Goal: Check status: Check status

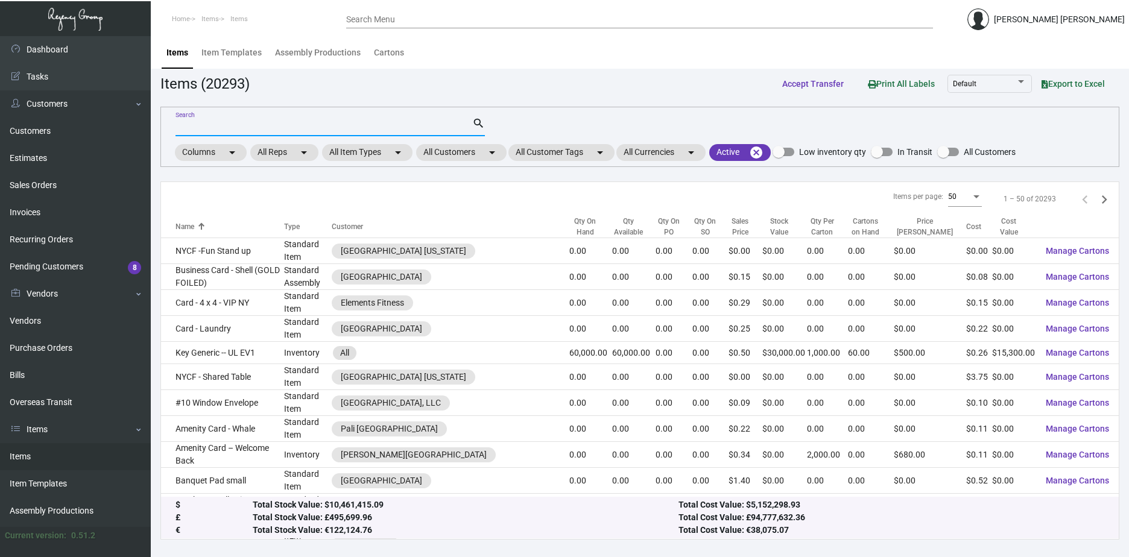
click at [215, 122] on input "Search" at bounding box center [324, 127] width 297 height 10
paste input "105498"
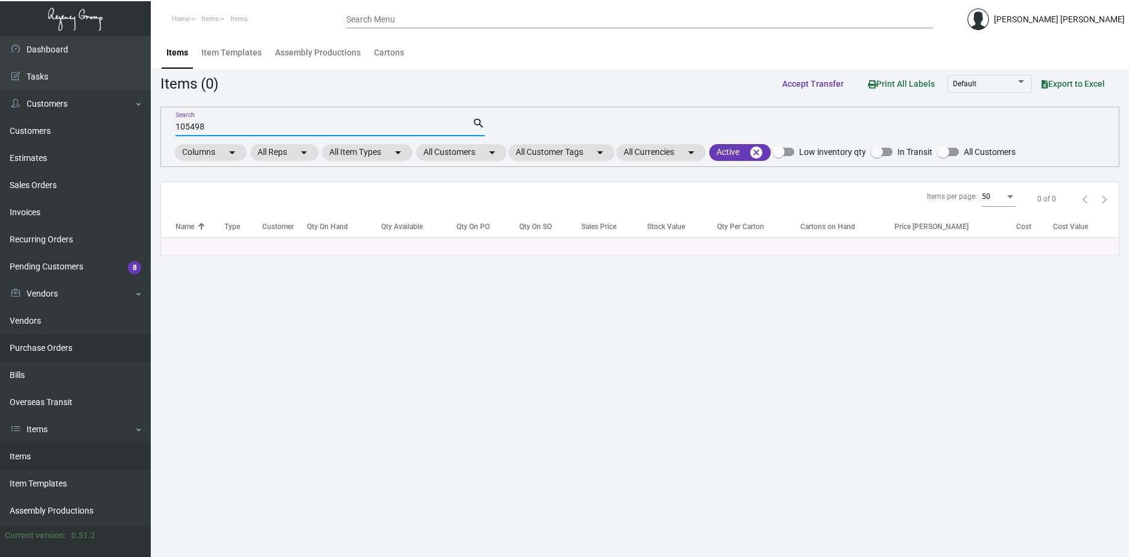
type input "105498"
click at [60, 351] on link "Purchase Orders" at bounding box center [75, 348] width 151 height 27
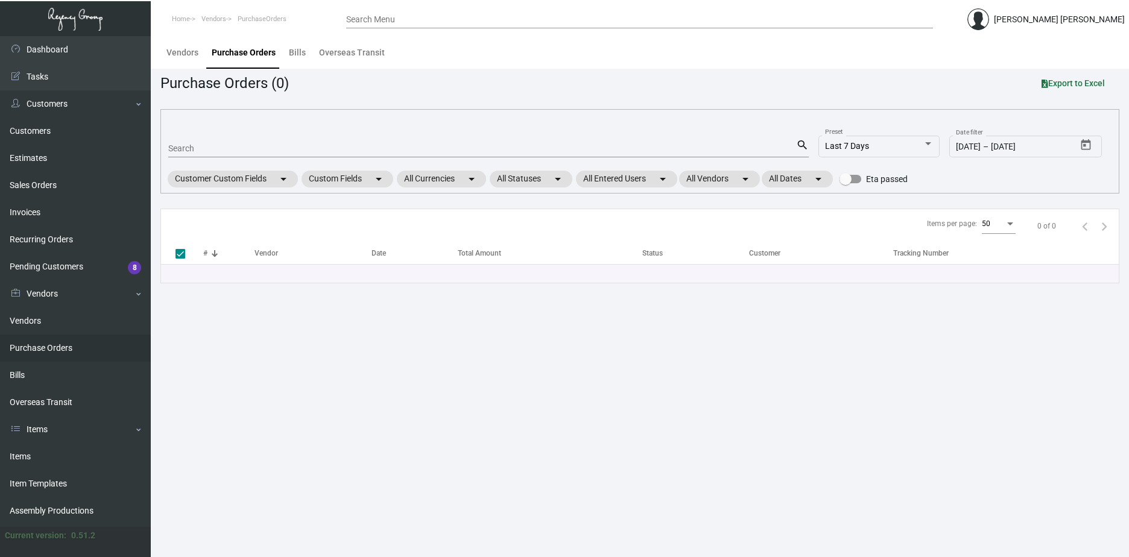
click at [203, 148] on input "Search" at bounding box center [482, 149] width 628 height 10
paste input "105498"
type input "105498"
checkbox input "false"
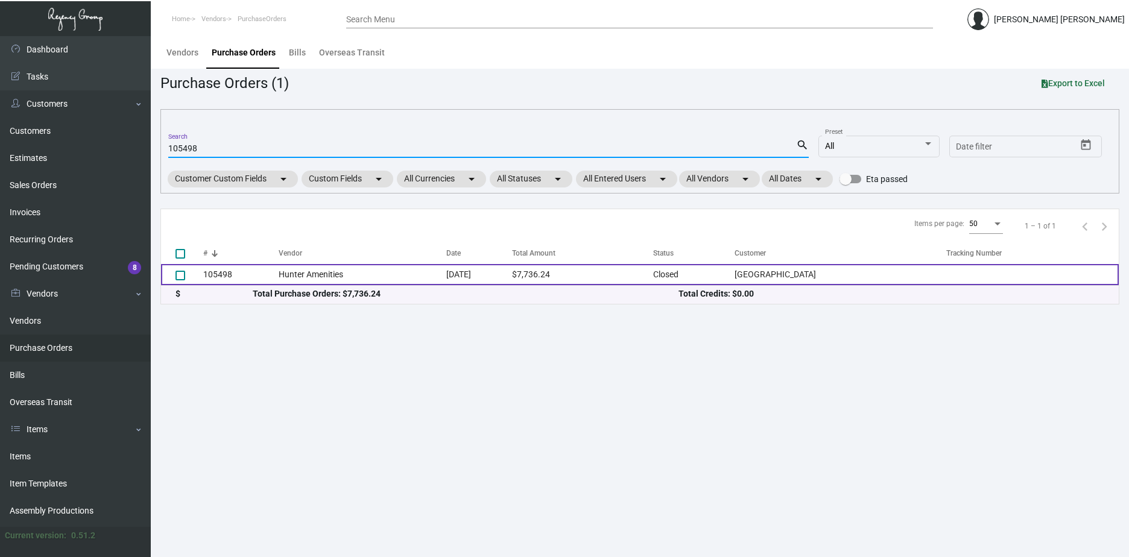
type input "105498"
click at [331, 278] on td "Hunter Amenities" at bounding box center [363, 274] width 168 height 21
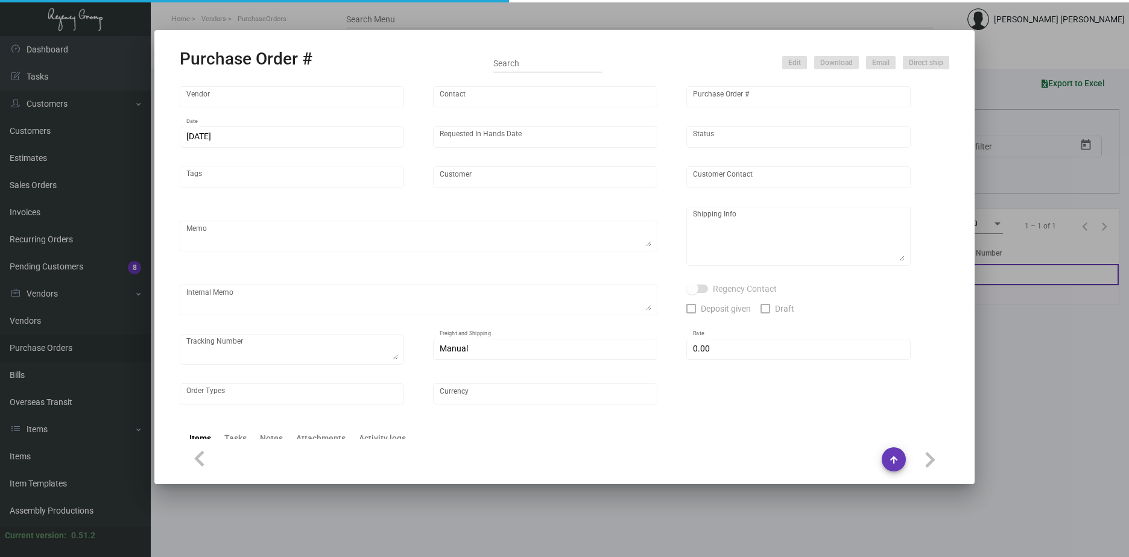
type input "Hunter Amenities"
type input "[PERSON_NAME]"
type input "105498"
type input "[DATE]"
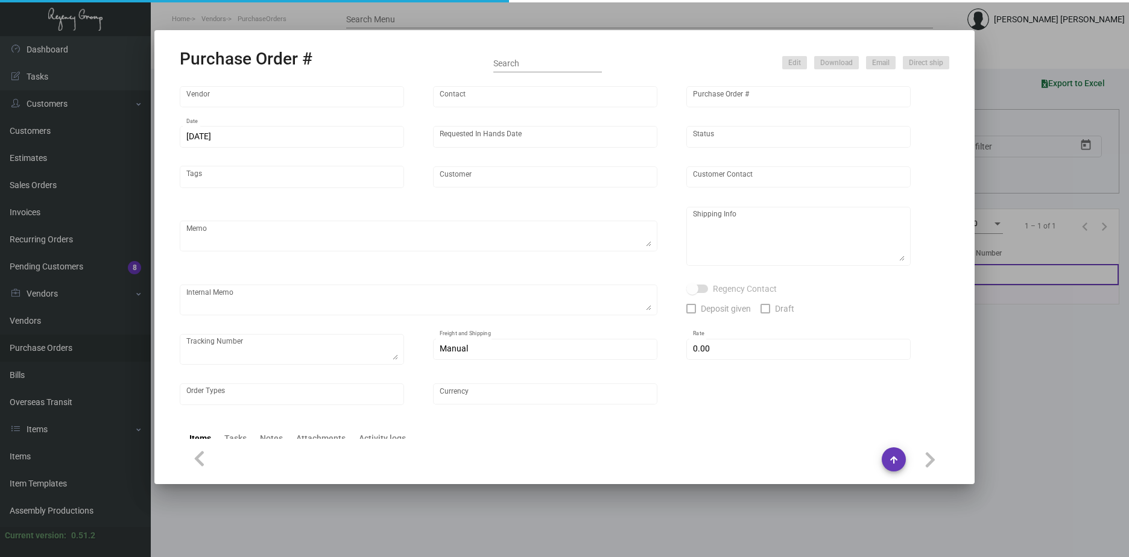
type input "[GEOGRAPHIC_DATA]"
type textarea "Regency Group NJ - [PERSON_NAME] [STREET_ADDRESS]"
type textarea "$290.26 for freight, LTL shipment"
checkbox input "true"
type input "$ 0.00"
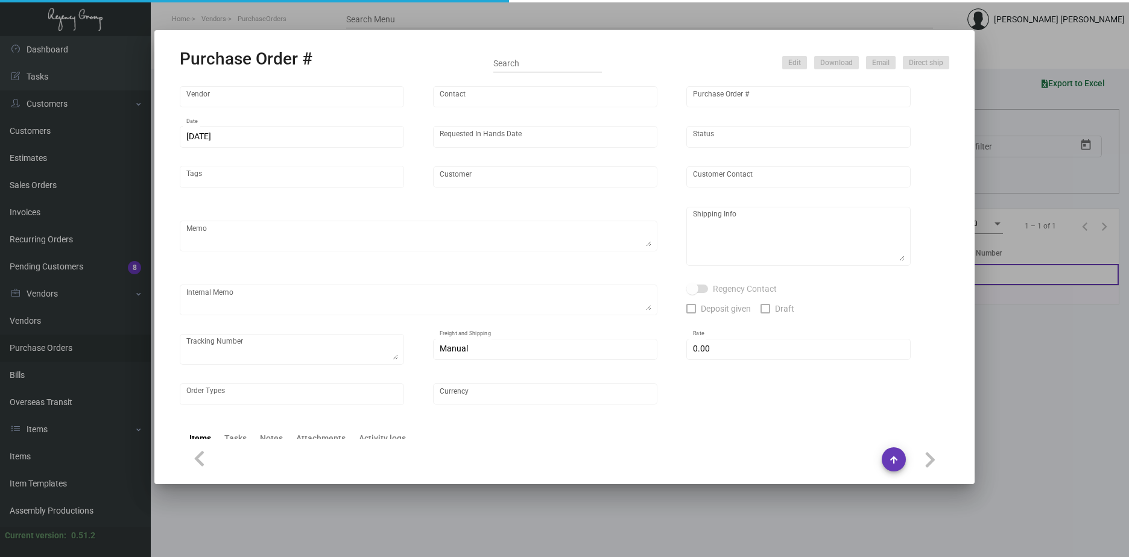
type input "United States Dollar $"
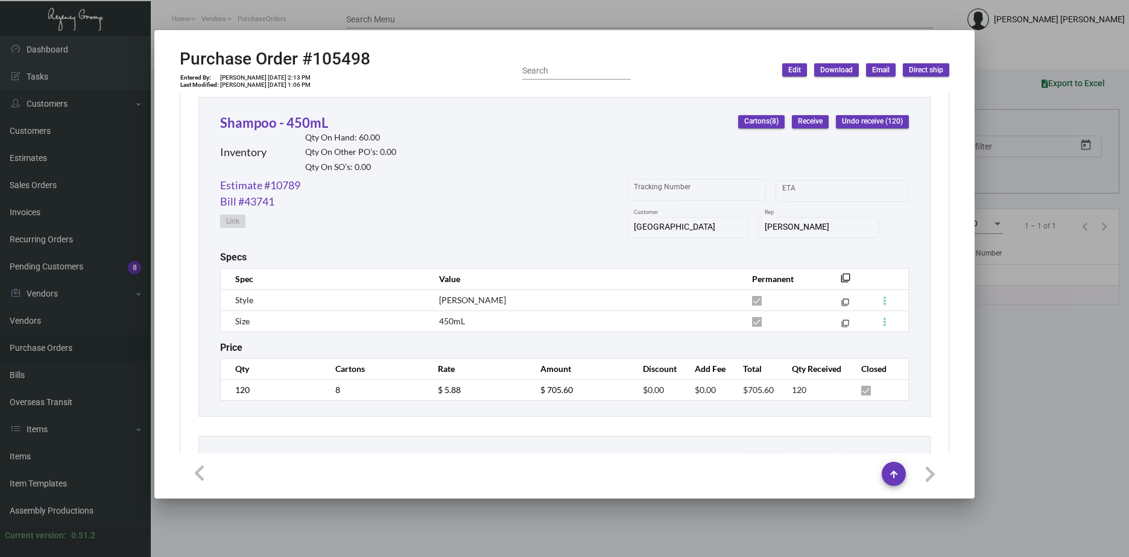
scroll to position [1569, 0]
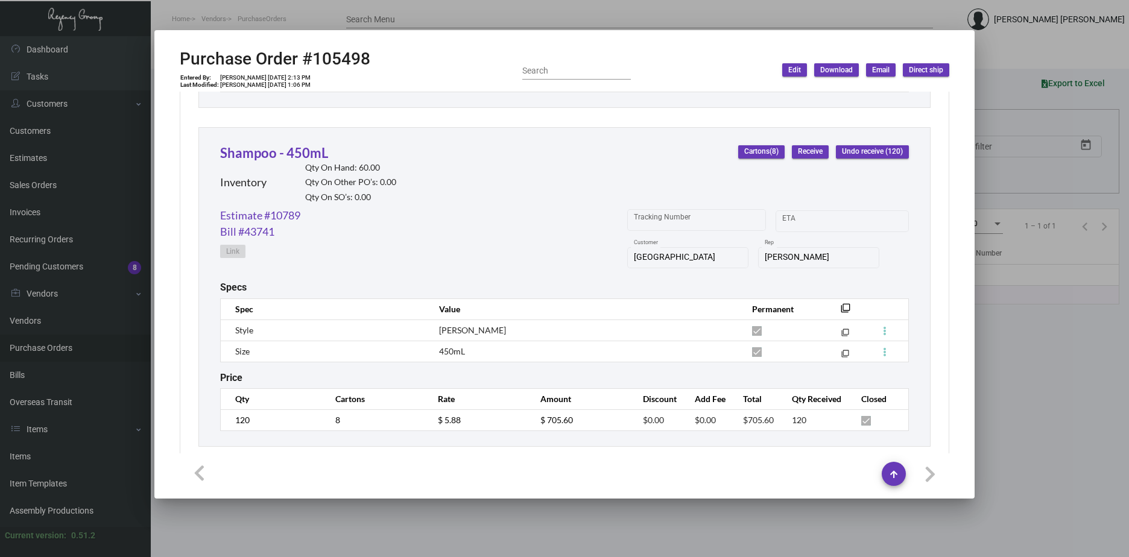
click at [915, 291] on div "Shampoo - 450mL Inventory Qty On Hand: 60.00 Qty On Other PO’s: 0.00 Qty On SO’…" at bounding box center [565, 287] width 732 height 320
click at [1125, 395] on div at bounding box center [564, 278] width 1129 height 557
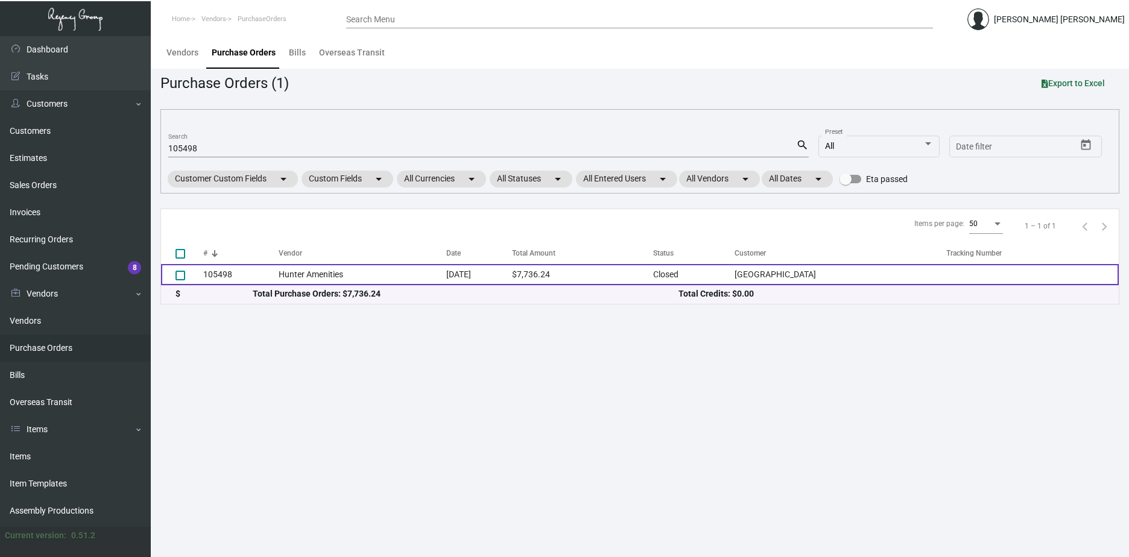
click at [504, 278] on td "[DATE]" at bounding box center [479, 274] width 66 height 21
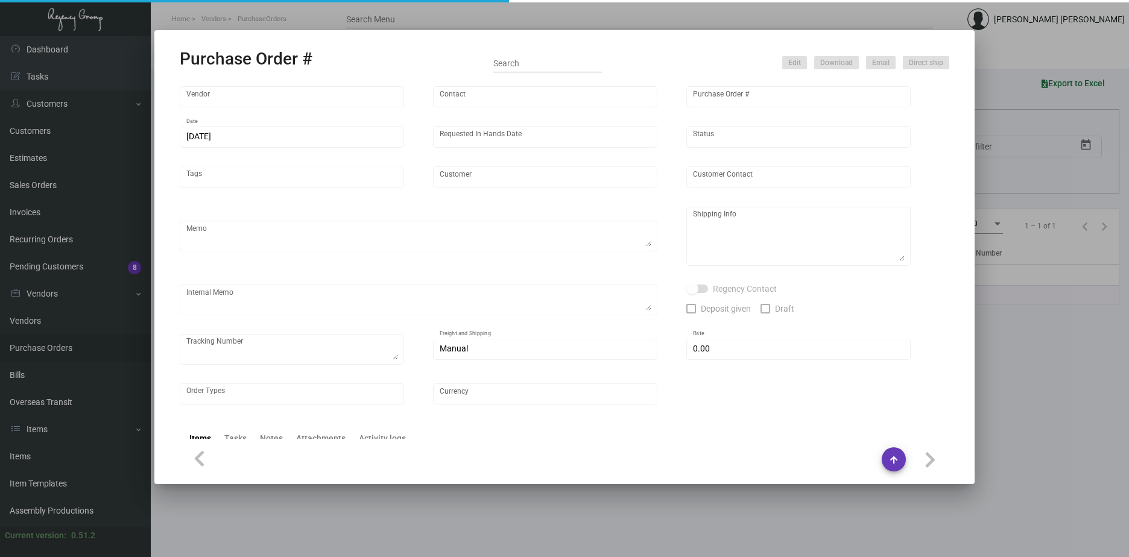
type input "Hunter Amenities"
type input "[PERSON_NAME]"
type input "105498"
type input "[DATE]"
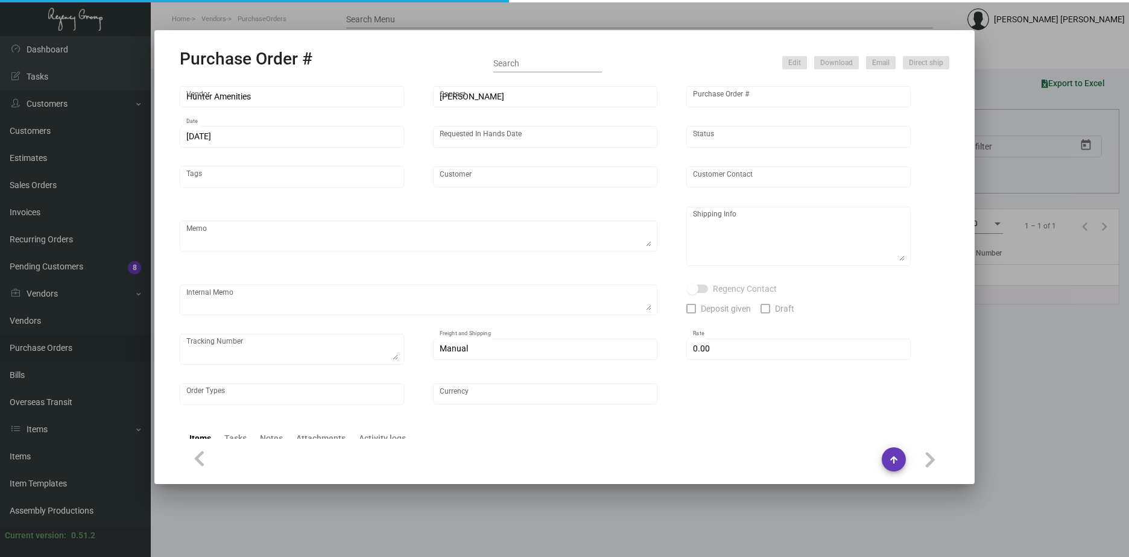
type input "[GEOGRAPHIC_DATA]"
type textarea "Regency Group NJ - [PERSON_NAME] [STREET_ADDRESS]"
type textarea "$290.26 for freight, LTL shipment"
checkbox input "true"
type input "$ 0.00"
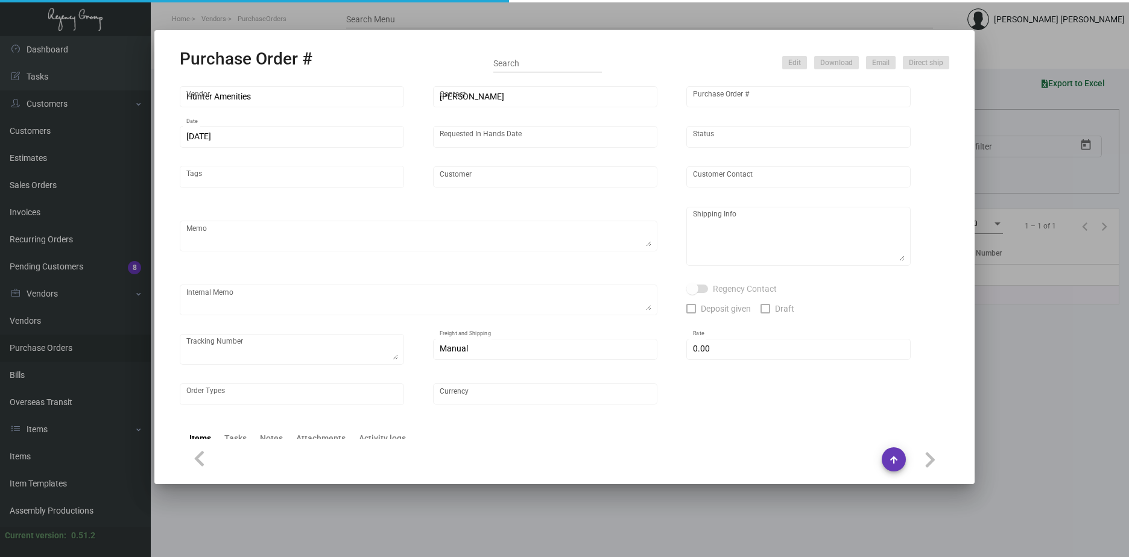
type input "United States Dollar $"
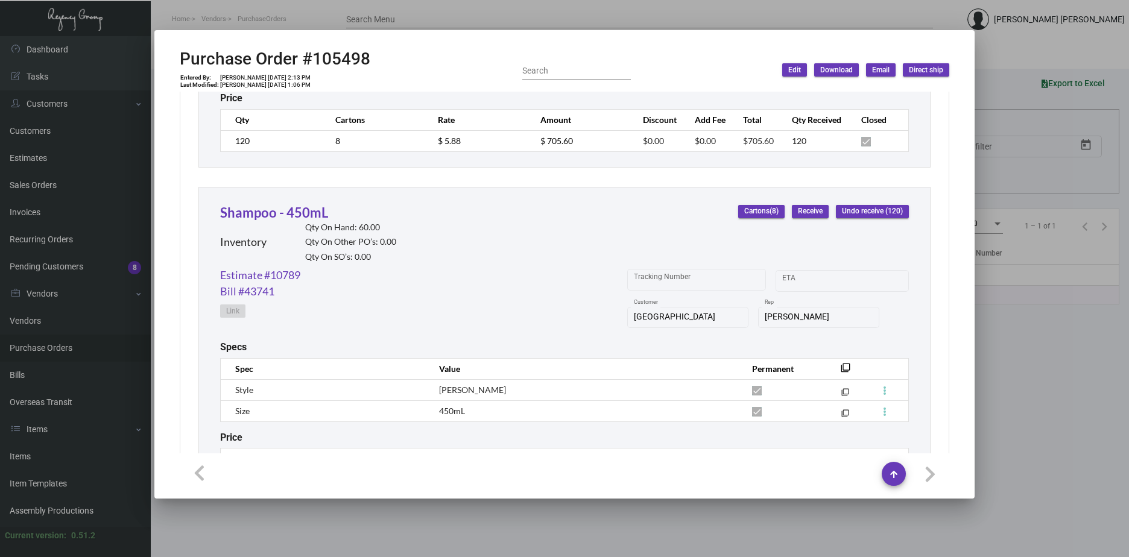
scroll to position [1629, 0]
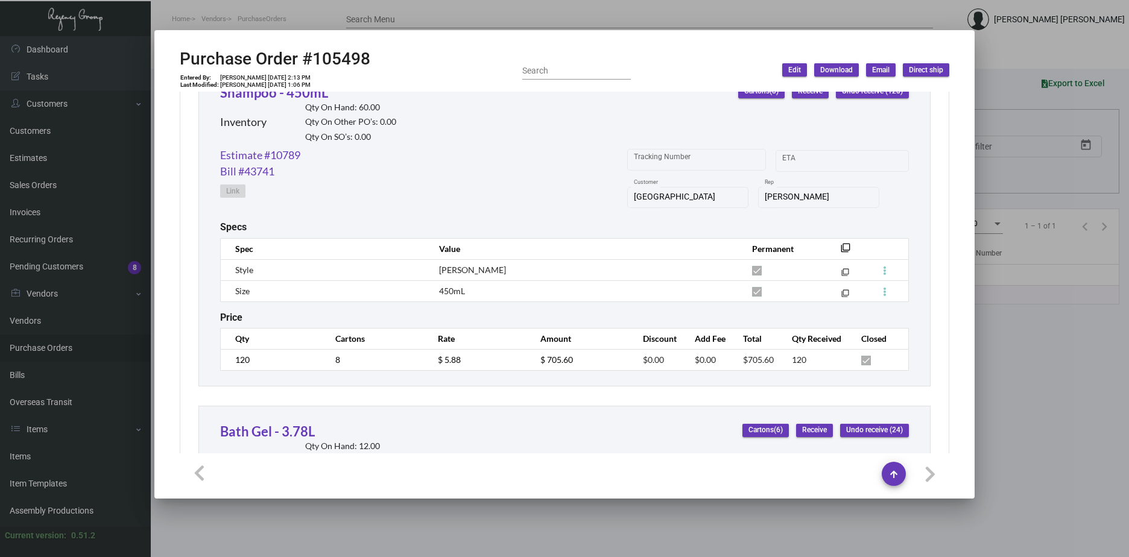
click at [1091, 319] on div at bounding box center [564, 278] width 1129 height 557
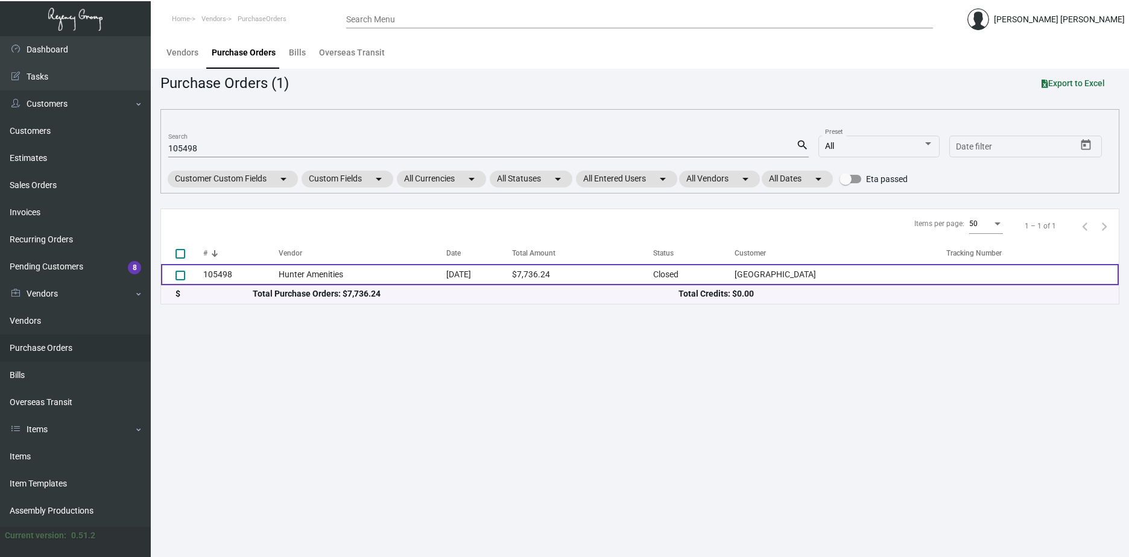
click at [478, 277] on td "[DATE]" at bounding box center [479, 274] width 66 height 21
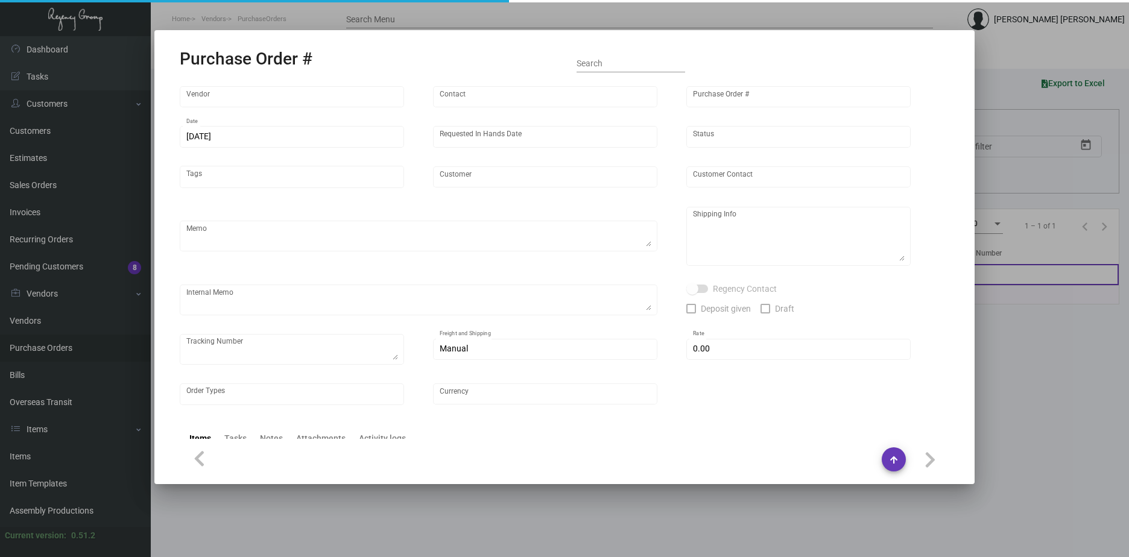
type input "Hunter Amenities"
type input "[PERSON_NAME]"
type input "105498"
type input "[DATE]"
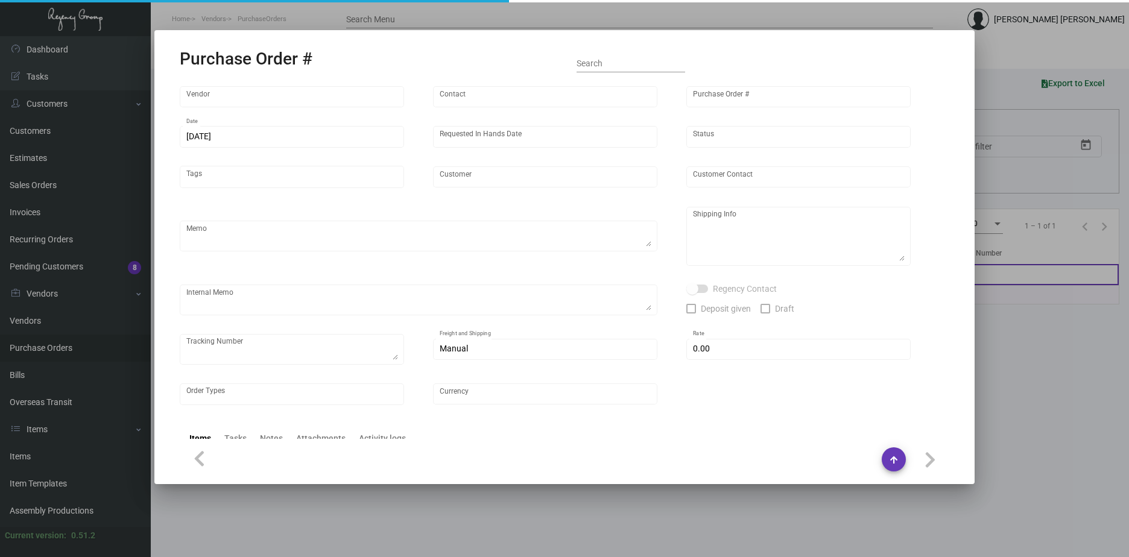
type input "[GEOGRAPHIC_DATA]"
type textarea "Regency Group NJ - [PERSON_NAME] [STREET_ADDRESS]"
type textarea "$290.26 for freight, LTL shipment"
checkbox input "true"
type input "$ 0.00"
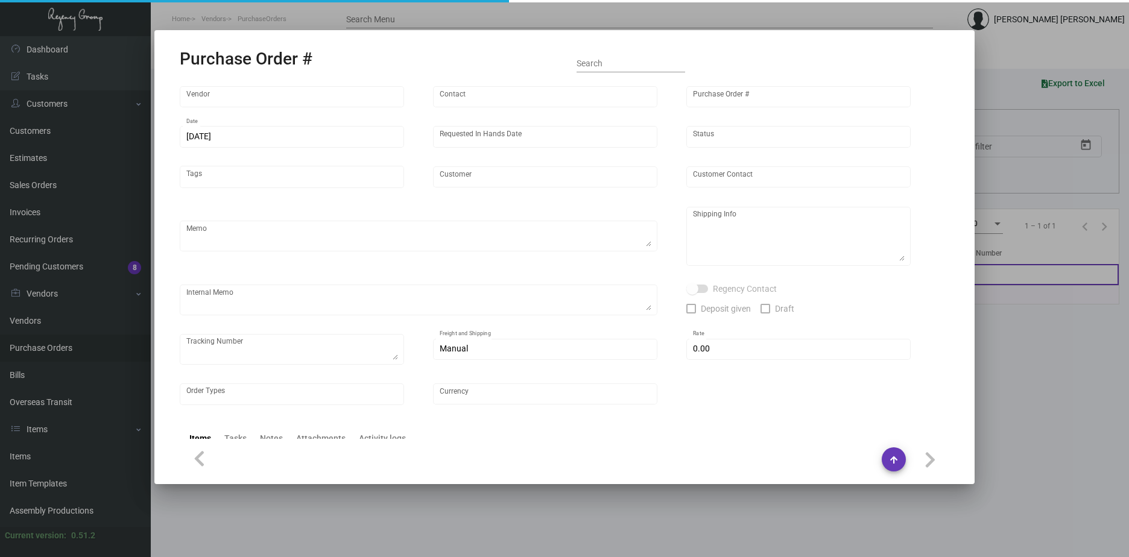
type input "United States Dollar $"
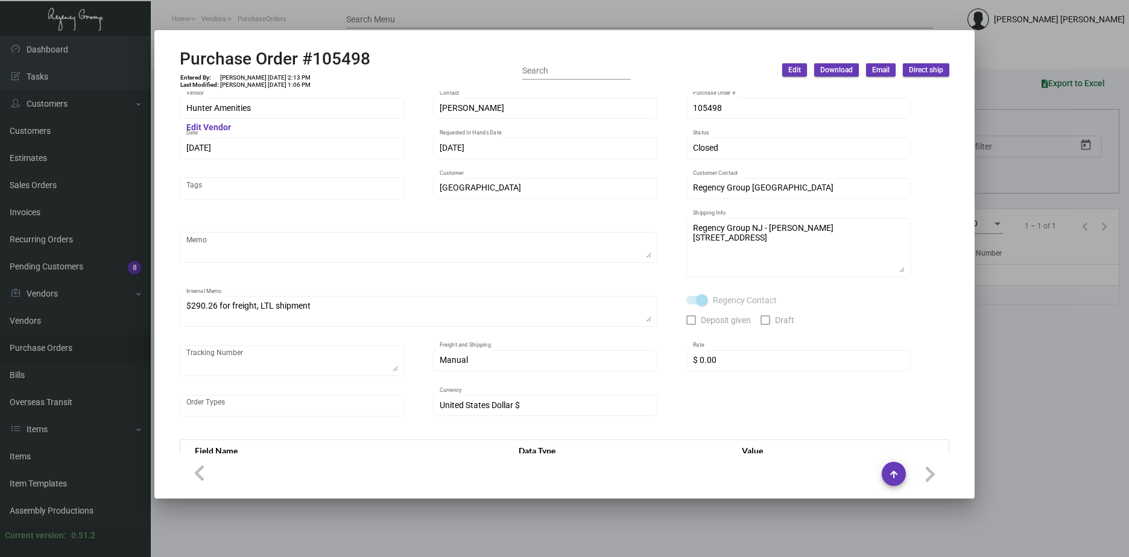
scroll to position [0, 0]
